Goal: Information Seeking & Learning: Learn about a topic

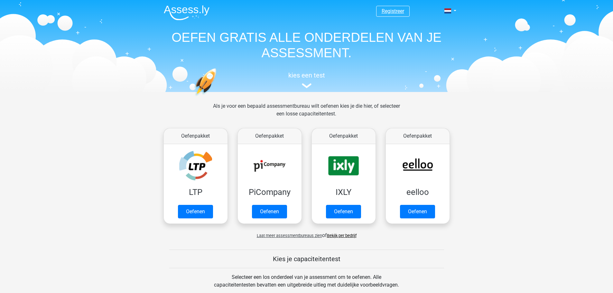
click at [397, 12] on link "Registreer" at bounding box center [393, 11] width 23 height 6
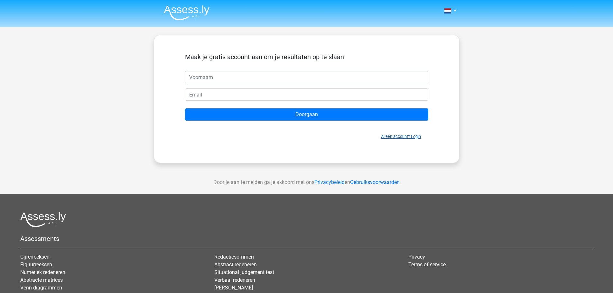
drag, startPoint x: 399, startPoint y: 138, endPoint x: 394, endPoint y: 138, distance: 5.1
click at [399, 138] on link "Al een account? Login" at bounding box center [401, 136] width 40 height 5
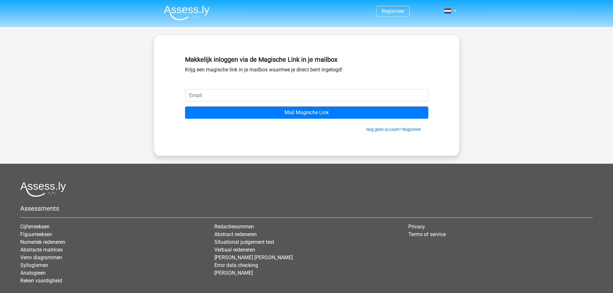
click at [249, 95] on input "email" at bounding box center [306, 95] width 243 height 12
type input "[EMAIL_ADDRESS][DOMAIN_NAME]"
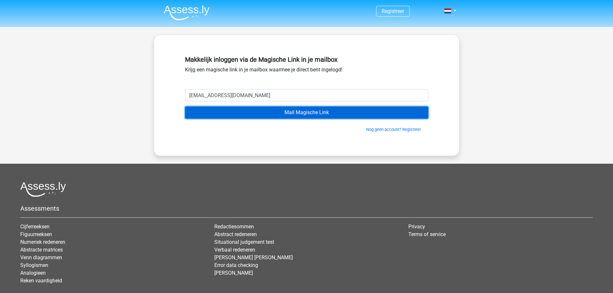
click at [315, 111] on input "Mail Magische Link" at bounding box center [306, 112] width 243 height 12
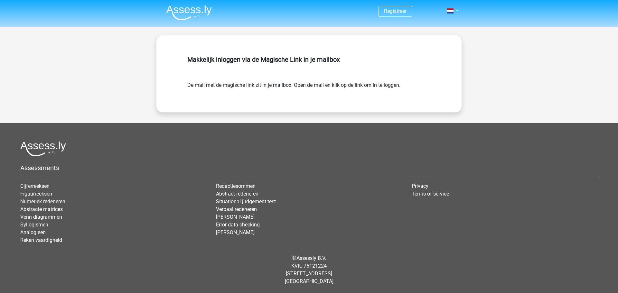
click at [301, 87] on form "De mail met de magische link zit in je mailbox. Open de mail en klik op de link…" at bounding box center [308, 85] width 243 height 8
click at [268, 84] on form "De mail met de magische link zit in je mailbox. Open de mail en klik op de link…" at bounding box center [308, 85] width 243 height 8
click at [314, 81] on div "Makkelijk inloggen via de Magische Link in je mailbox" at bounding box center [308, 67] width 243 height 28
drag, startPoint x: 310, startPoint y: 80, endPoint x: 320, endPoint y: 78, distance: 10.1
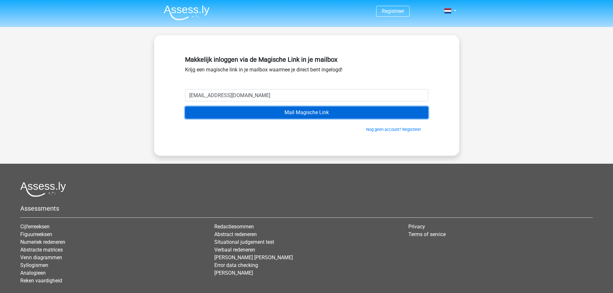
click at [222, 112] on input "Mail Magische Link" at bounding box center [306, 112] width 243 height 12
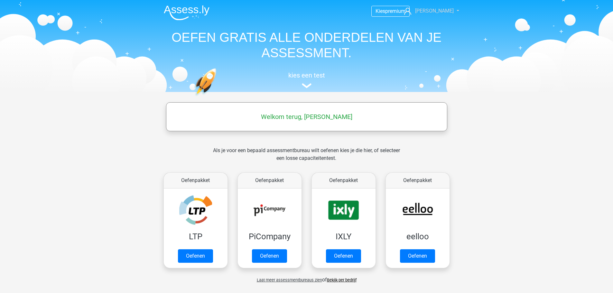
click at [434, 12] on span "[PERSON_NAME]" at bounding box center [434, 11] width 39 height 6
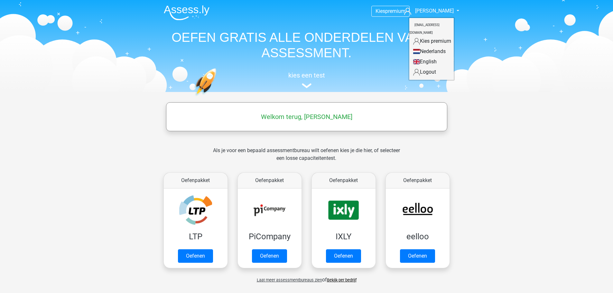
click at [134, 87] on header "Kies premium Bernard yoyoeej@gmail.com" at bounding box center [306, 46] width 613 height 92
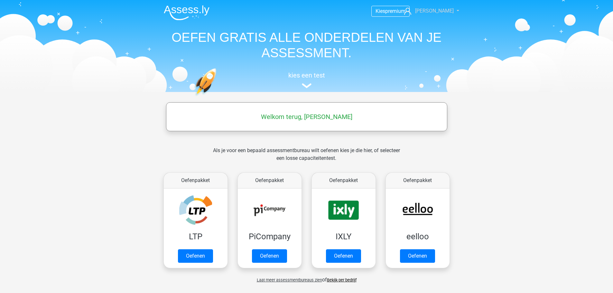
click at [428, 12] on link "Bernard" at bounding box center [427, 11] width 53 height 8
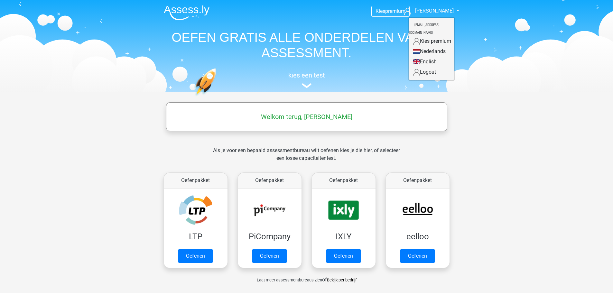
click at [424, 25] on small "[EMAIL_ADDRESS][DOMAIN_NAME]" at bounding box center [424, 29] width 30 height 22
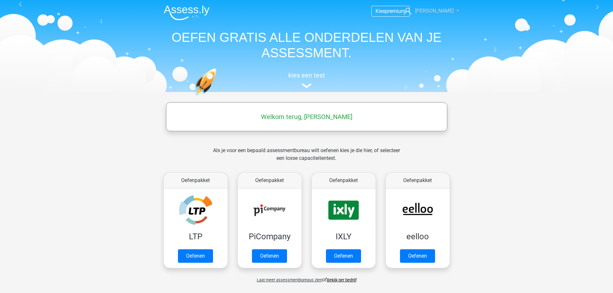
click at [435, 15] on link "[PERSON_NAME]" at bounding box center [427, 11] width 53 height 8
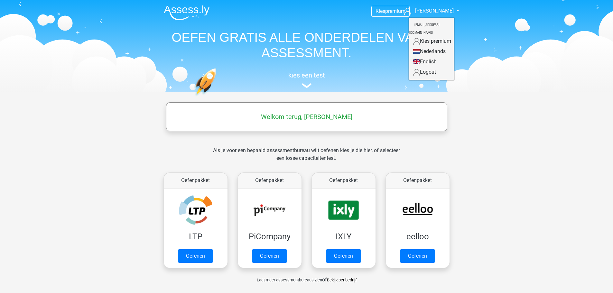
click at [309, 117] on h5 "Welkom terug, Bernard" at bounding box center [306, 117] width 275 height 8
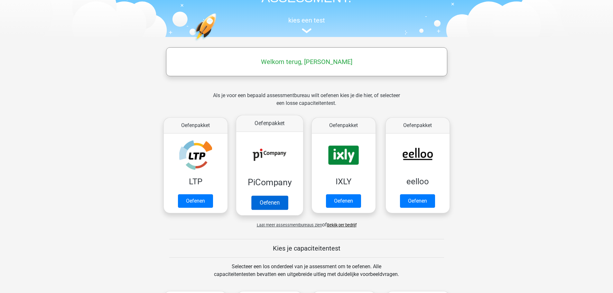
scroll to position [64, 0]
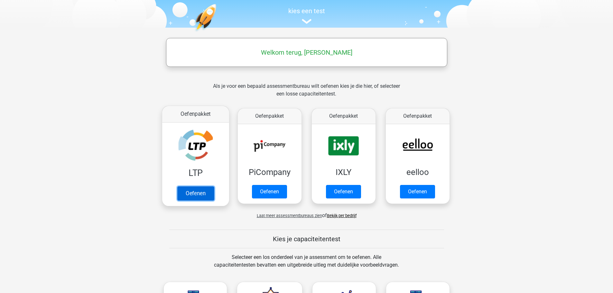
click at [207, 186] on link "Oefenen" at bounding box center [195, 193] width 37 height 14
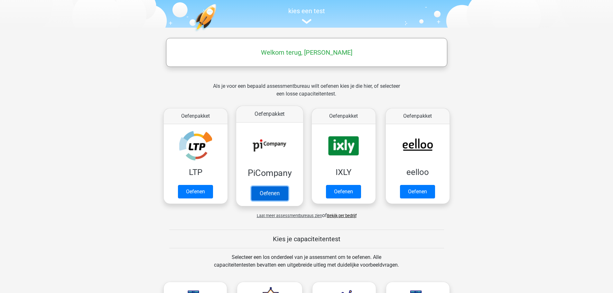
click at [260, 186] on link "Oefenen" at bounding box center [269, 193] width 37 height 14
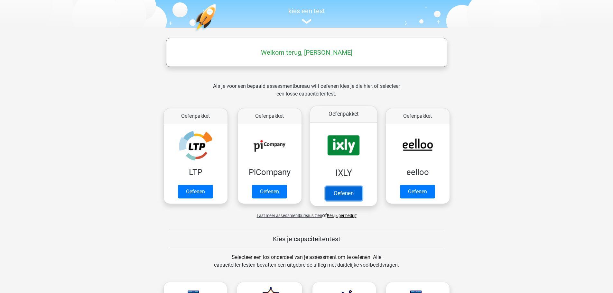
click at [325, 186] on link "Oefenen" at bounding box center [343, 193] width 37 height 14
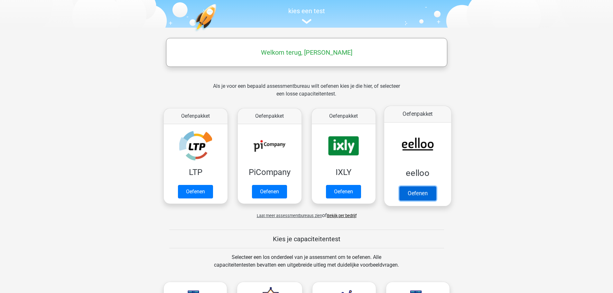
click at [428, 186] on link "Oefenen" at bounding box center [417, 193] width 37 height 14
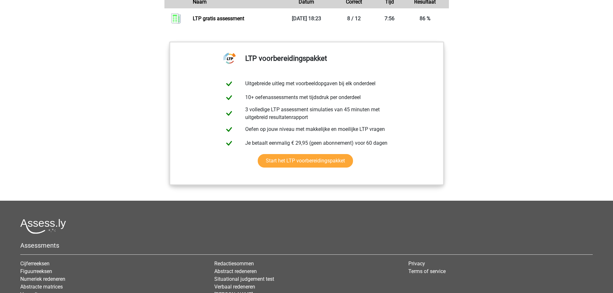
scroll to position [611, 0]
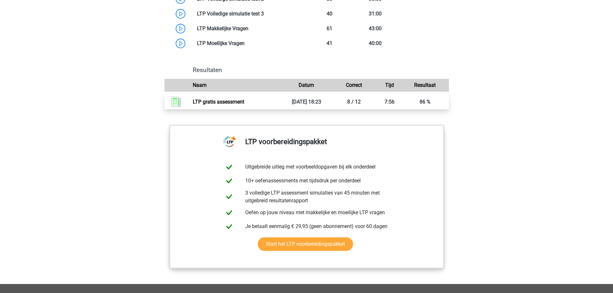
click at [244, 105] on link "LTP gratis assessment" at bounding box center [218, 102] width 51 height 6
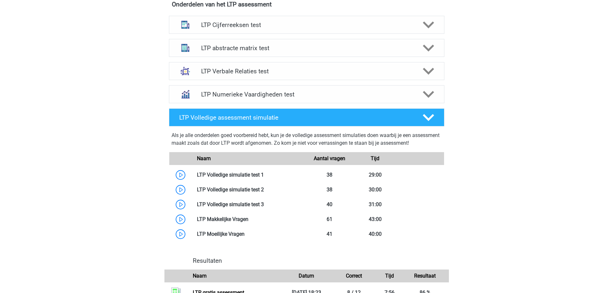
scroll to position [418, 0]
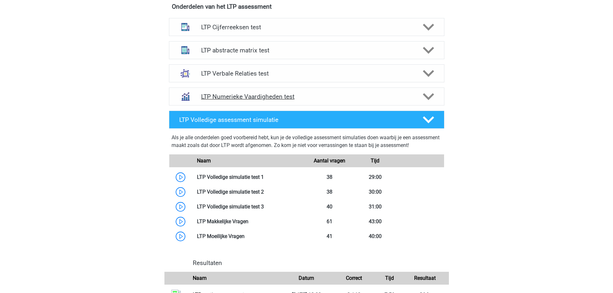
click at [246, 97] on h4 "LTP Numerieke Vaardigheden test" at bounding box center [306, 96] width 211 height 7
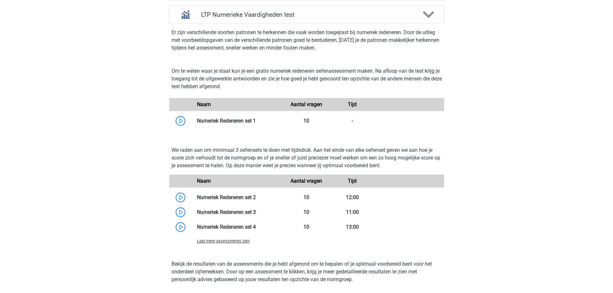
scroll to position [515, 0]
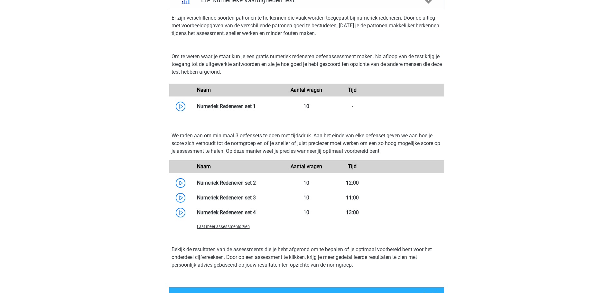
drag, startPoint x: 263, startPoint y: 155, endPoint x: 263, endPoint y: 152, distance: 3.3
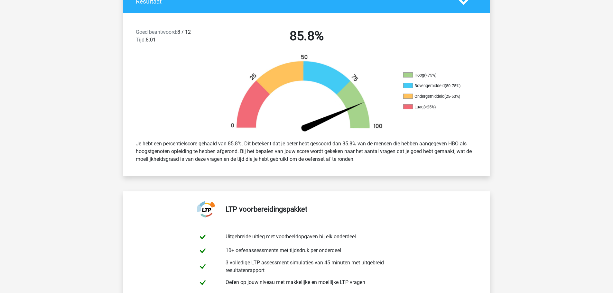
scroll to position [161, 0]
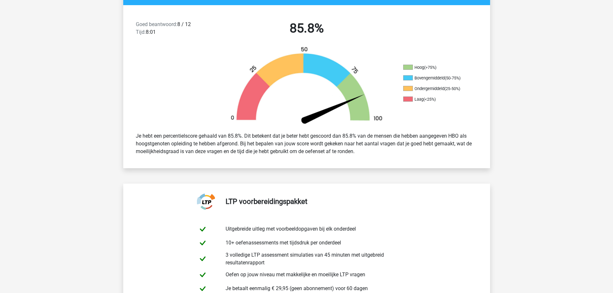
drag, startPoint x: 315, startPoint y: 198, endPoint x: 317, endPoint y: 193, distance: 5.3
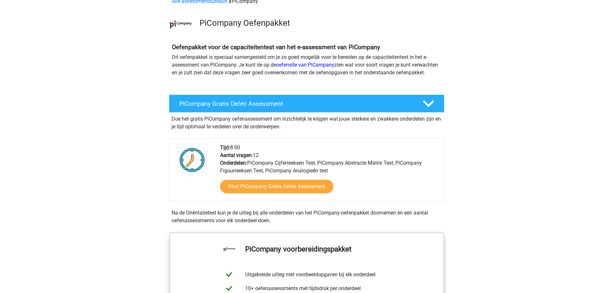
scroll to position [32, 0]
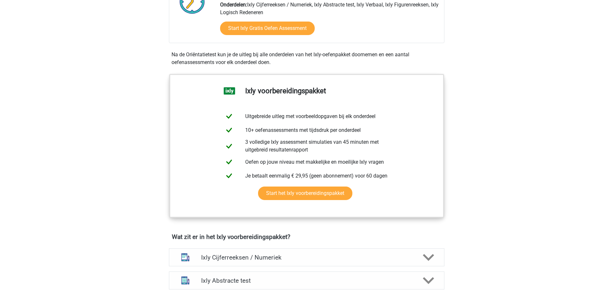
scroll to position [64, 0]
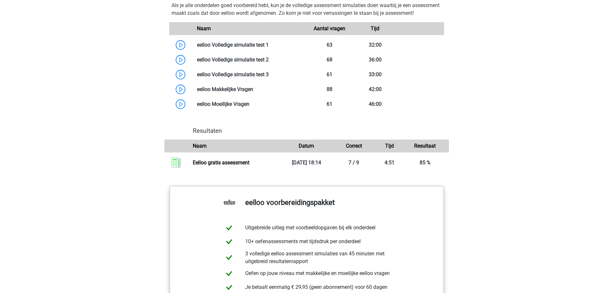
scroll to position [547, 0]
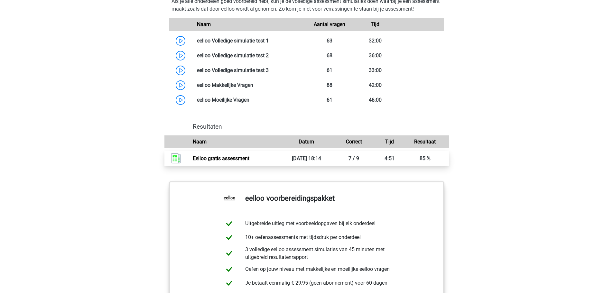
click at [249, 161] on link "Eelloo gratis assessment" at bounding box center [221, 158] width 57 height 6
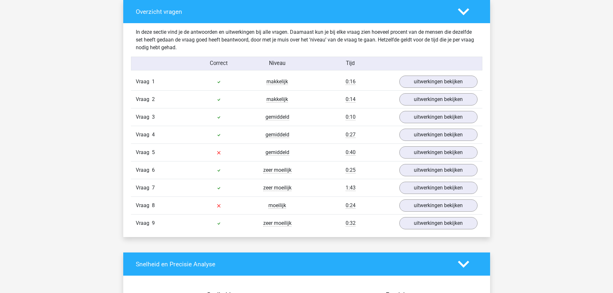
scroll to position [676, 0]
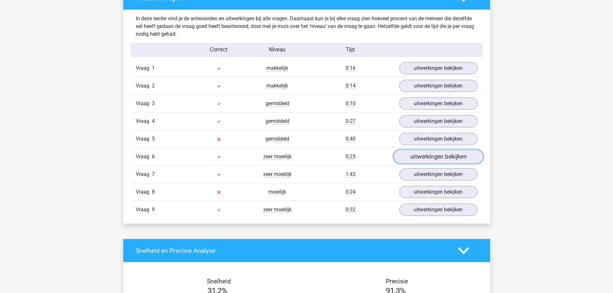
click at [429, 160] on link "uitwerkingen bekijken" at bounding box center [438, 157] width 90 height 14
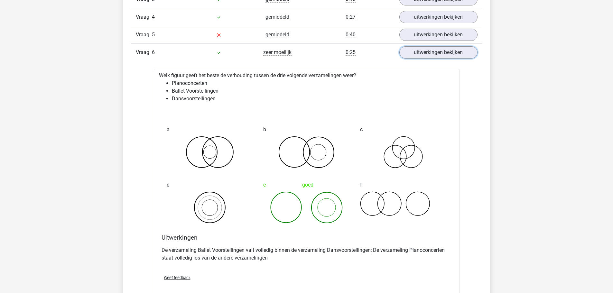
scroll to position [772, 0]
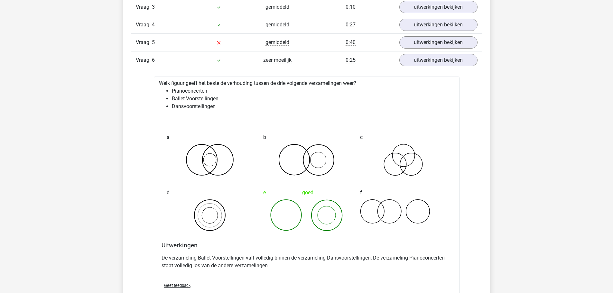
click at [483, 158] on div "In deze sectie vind je de antwoorden en uitwerkingen bij alle vragen. Daarnaast…" at bounding box center [306, 143] width 357 height 460
